Goal: Information Seeking & Learning: Learn about a topic

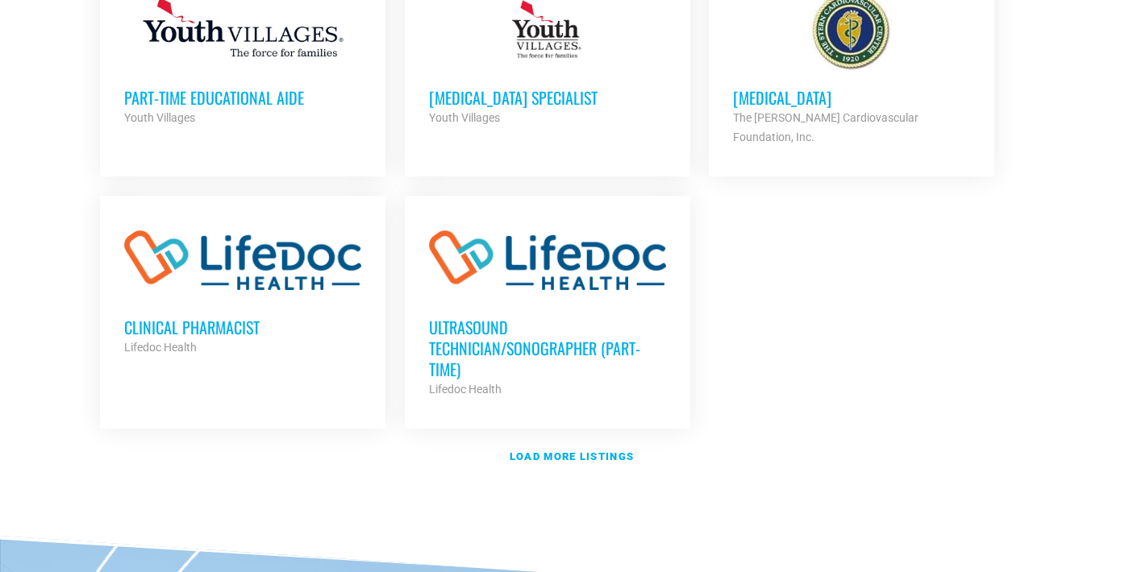
scroll to position [1908, 0]
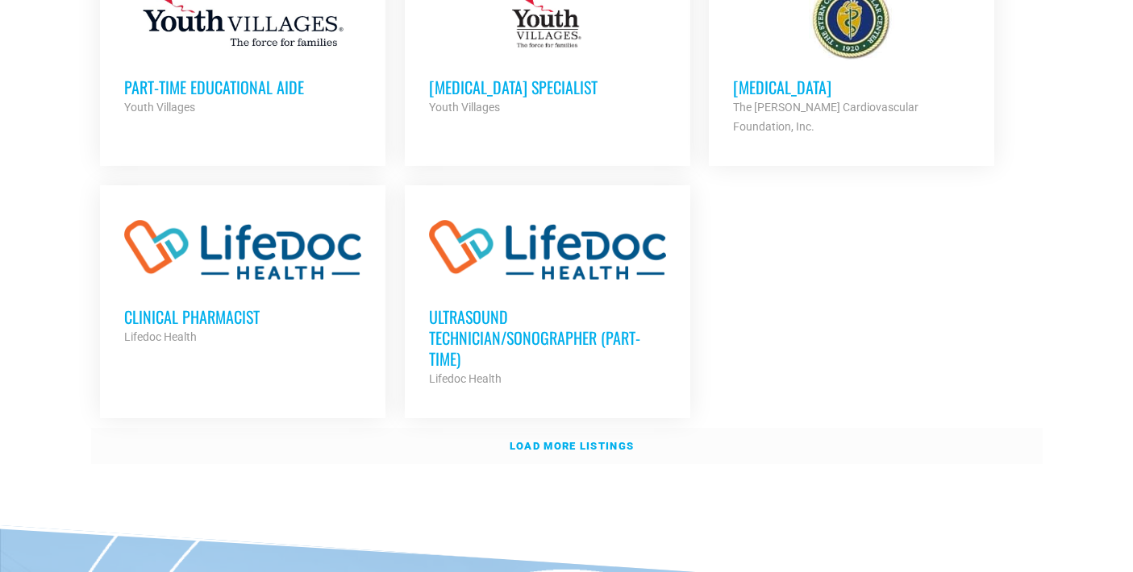
click at [541, 440] on strong "Load more listings" at bounding box center [572, 446] width 124 height 12
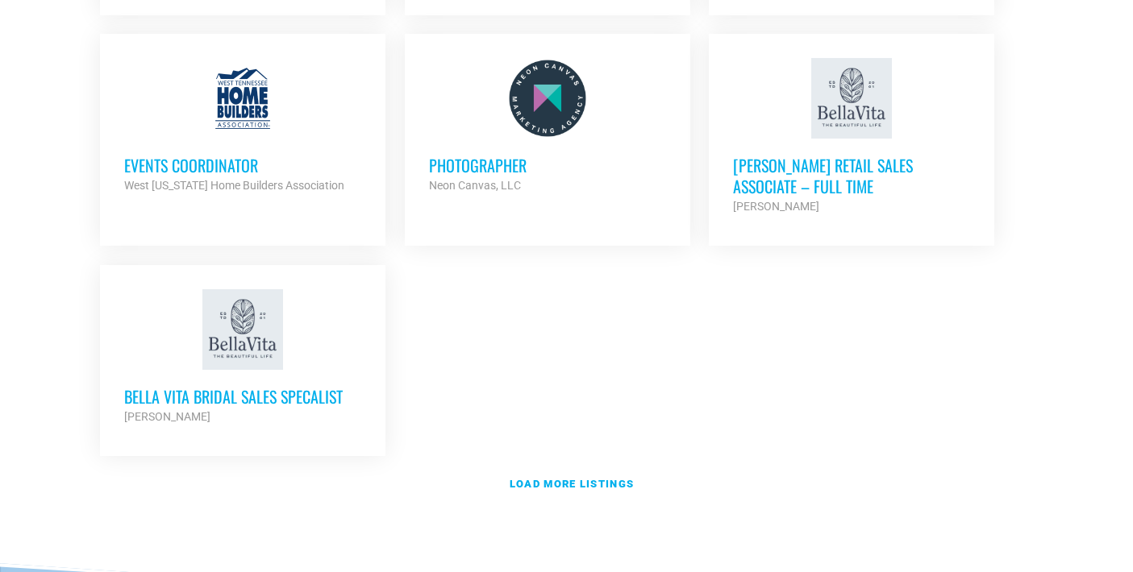
scroll to position [3461, 0]
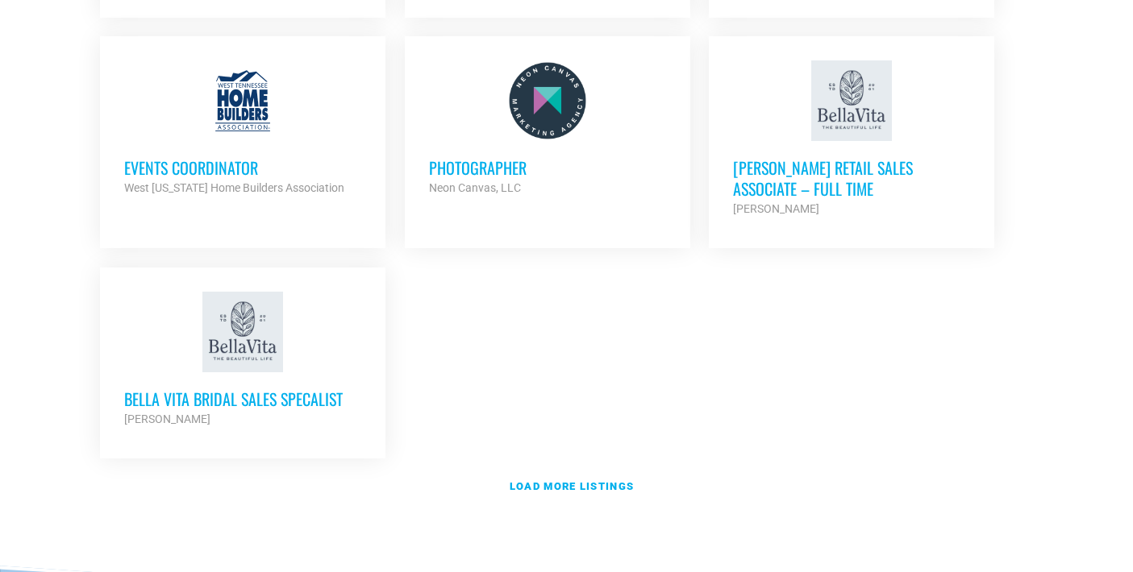
click at [280, 141] on div "Events Coordinator West Tennessee Home Builders Association Partner Org" at bounding box center [242, 169] width 237 height 56
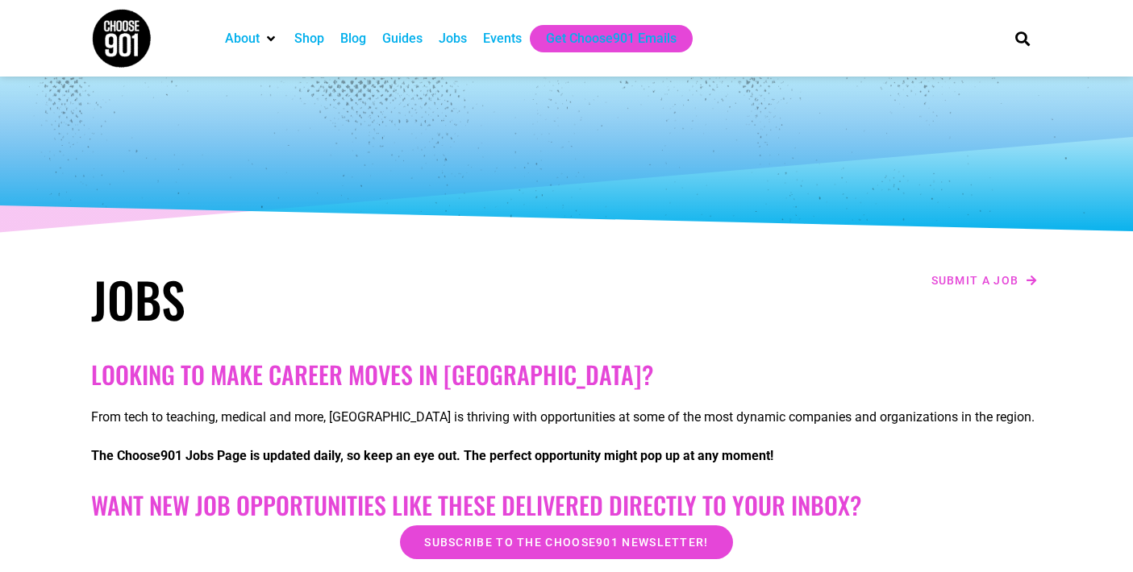
scroll to position [0, 0]
click at [306, 37] on div "Shop" at bounding box center [309, 38] width 30 height 19
click at [466, 35] on div "Jobs" at bounding box center [453, 38] width 28 height 19
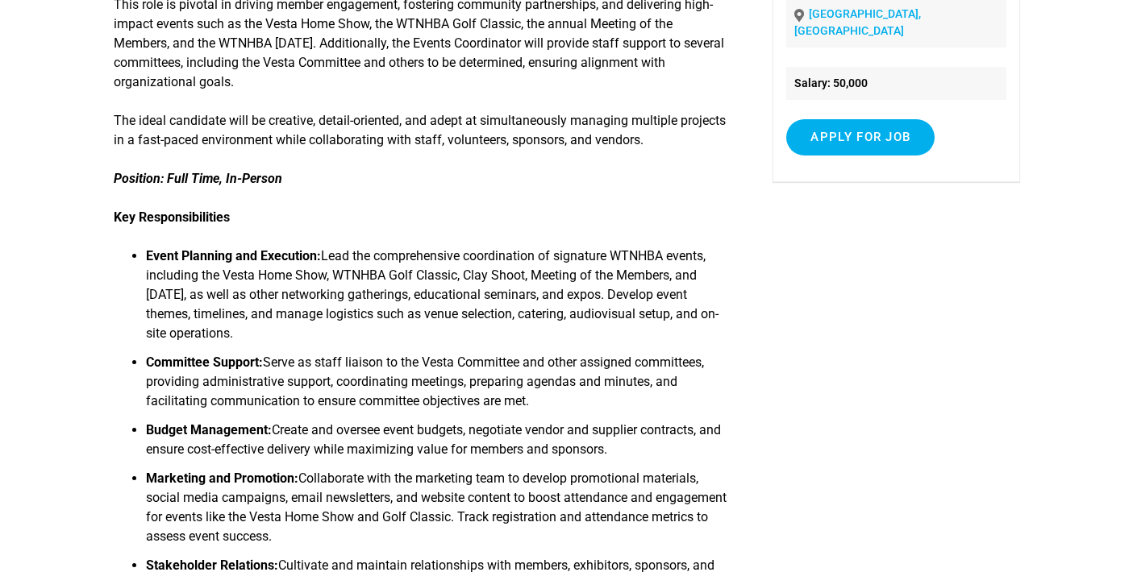
scroll to position [343, 0]
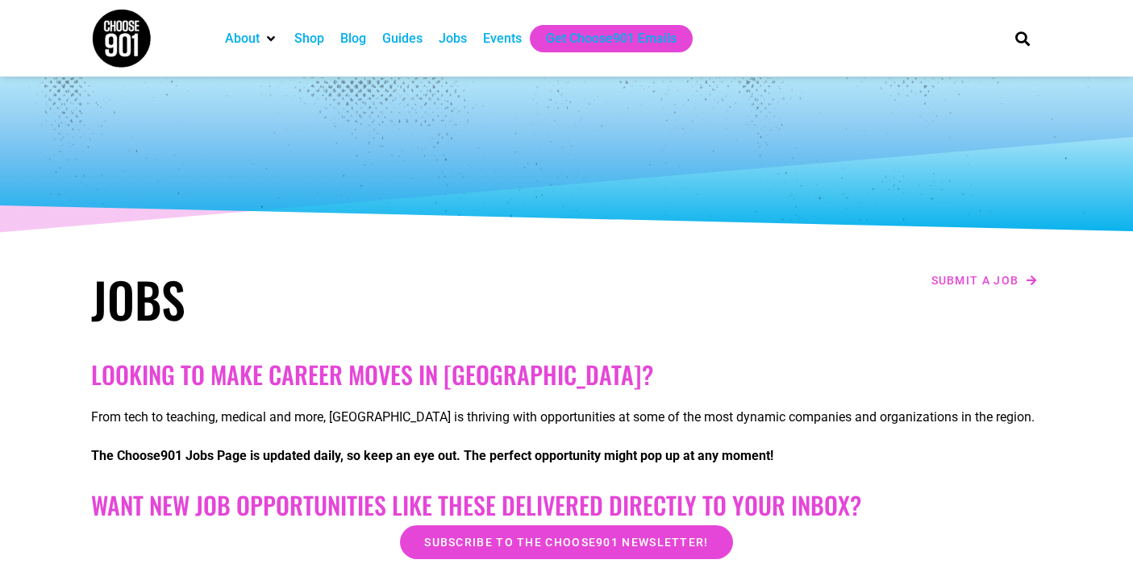
click at [500, 39] on div "Events" at bounding box center [502, 38] width 39 height 19
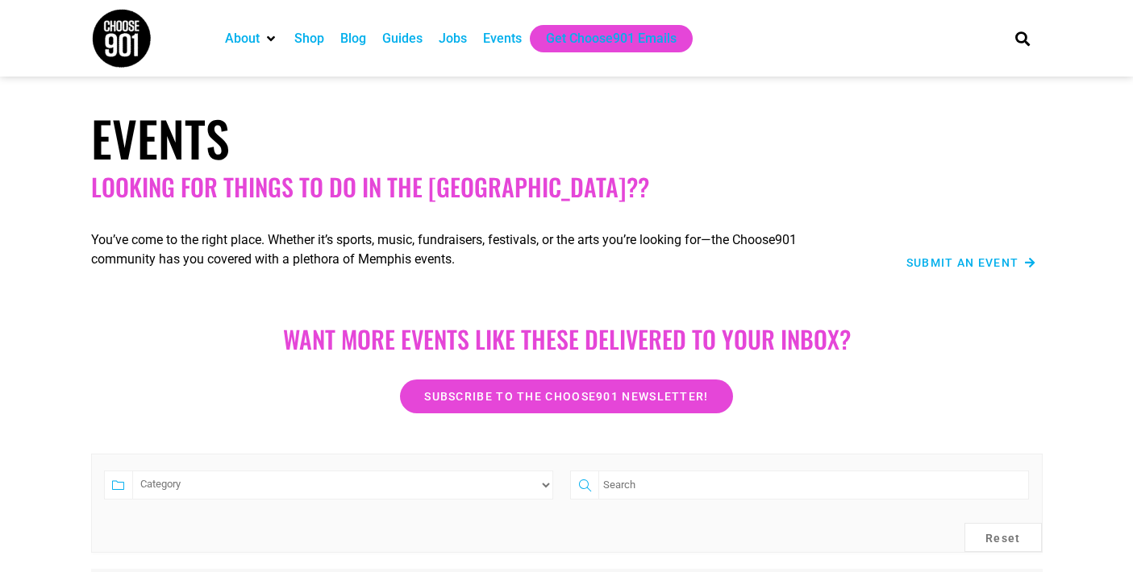
click at [410, 42] on div "Guides" at bounding box center [402, 38] width 40 height 19
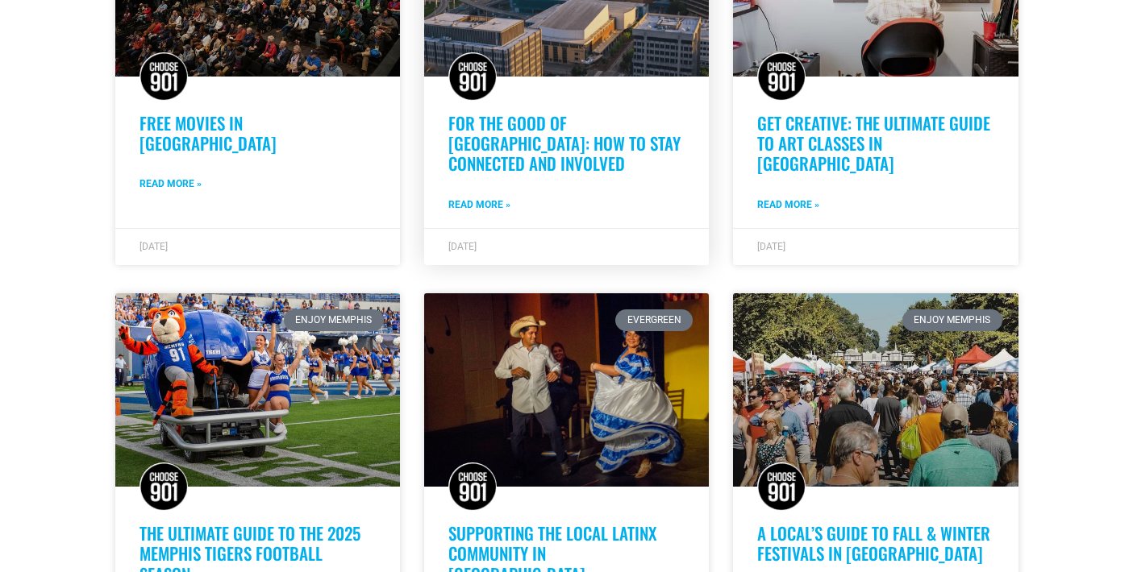
scroll to position [634, 0]
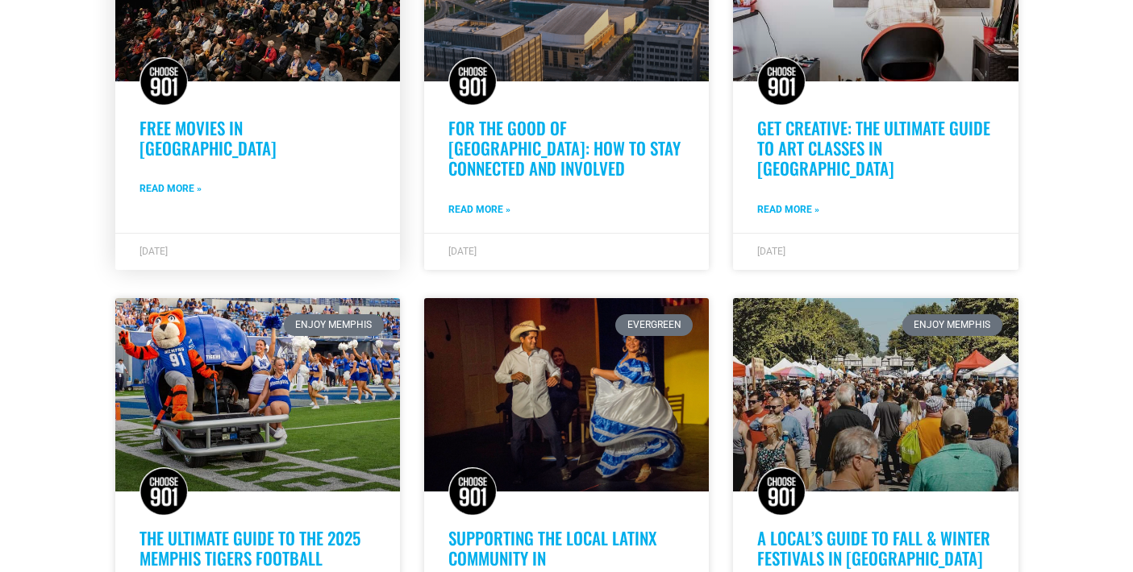
click at [277, 126] on link "Free Movies in [GEOGRAPHIC_DATA]" at bounding box center [207, 137] width 137 height 45
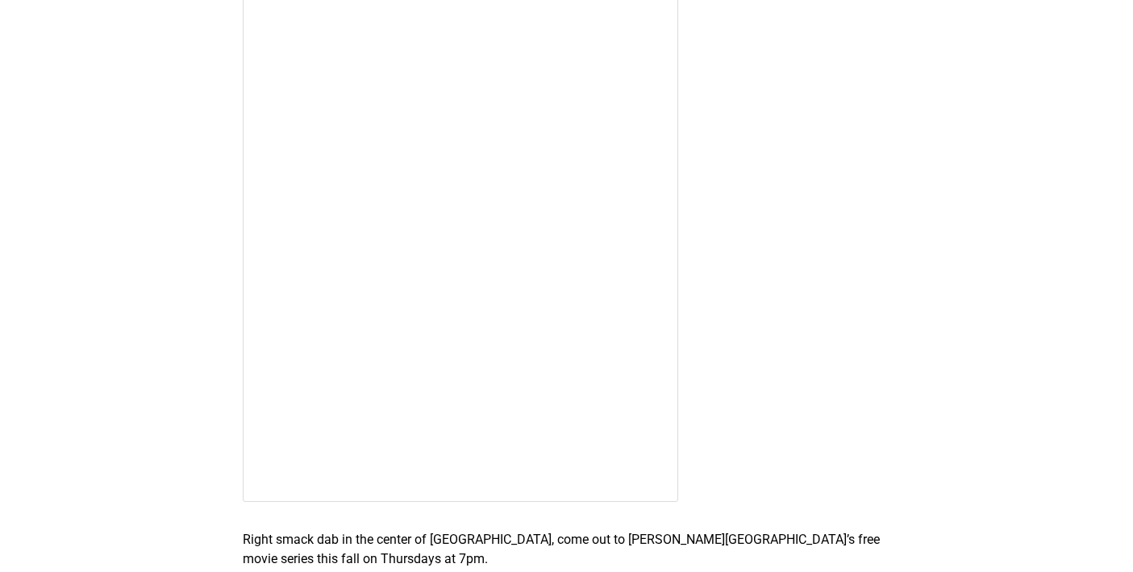
scroll to position [3601, 0]
